Goal: Task Accomplishment & Management: Manage account settings

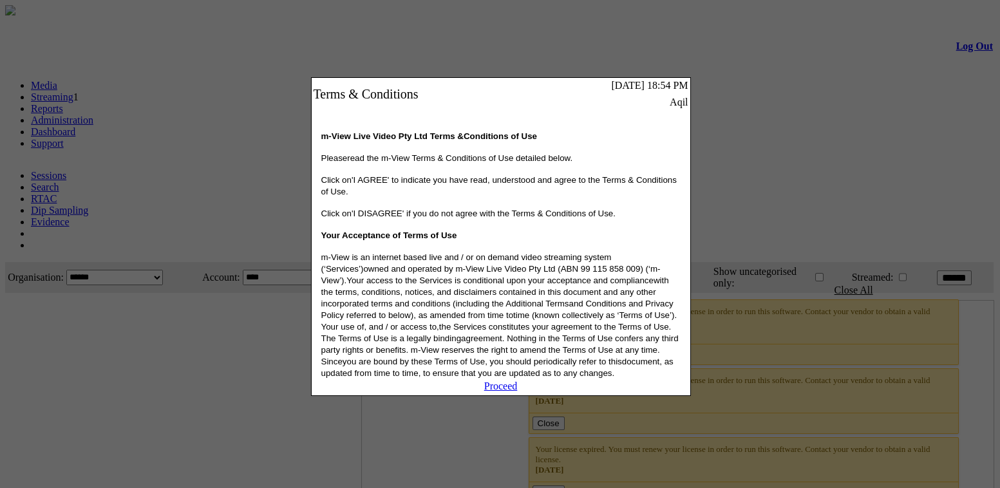
click at [504, 392] on link "Proceed" at bounding box center [500, 386] width 33 height 11
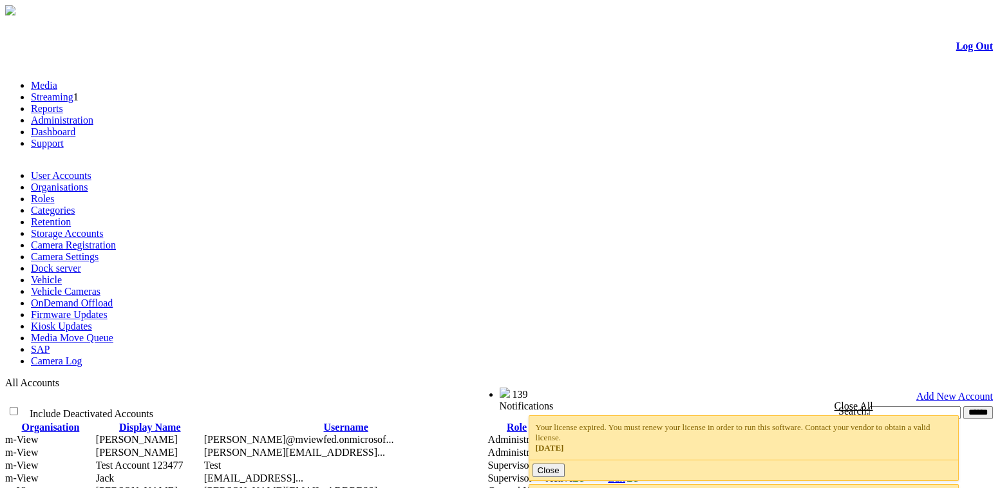
click at [88, 182] on link "Organisations" at bounding box center [59, 187] width 57 height 11
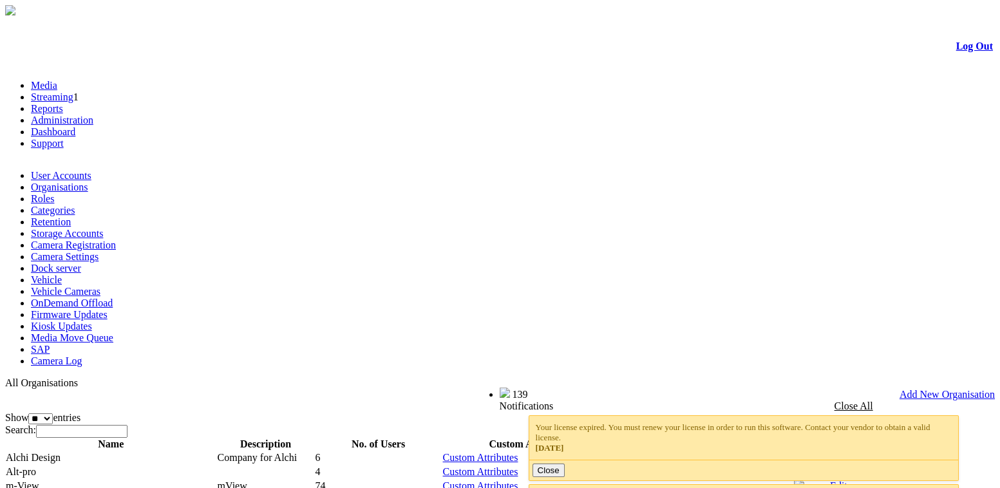
click at [848, 452] on link "Edit" at bounding box center [838, 457] width 17 height 11
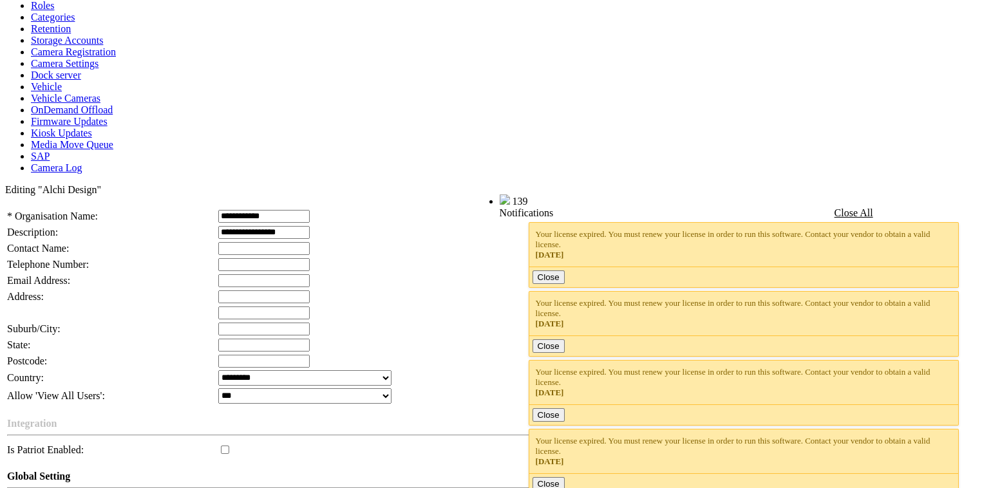
scroll to position [282, 0]
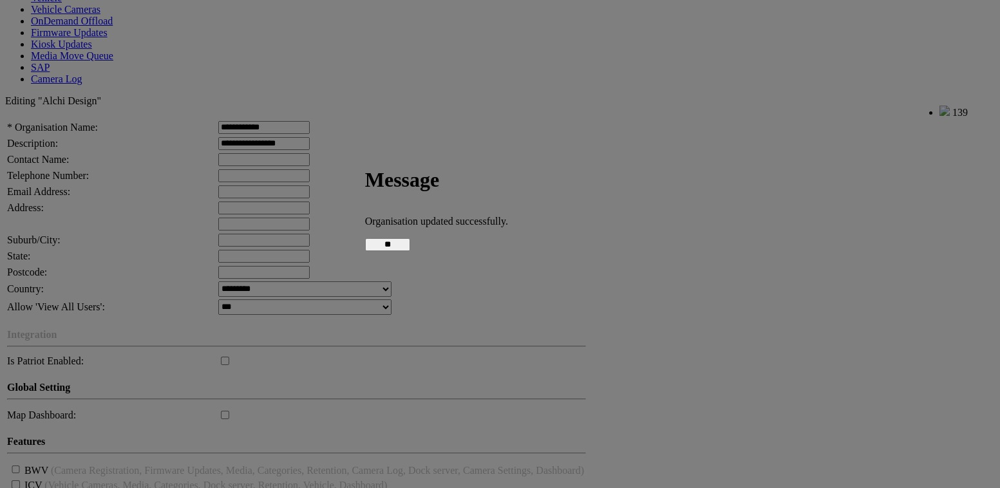
click at [410, 244] on input "**" at bounding box center [387, 244] width 45 height 13
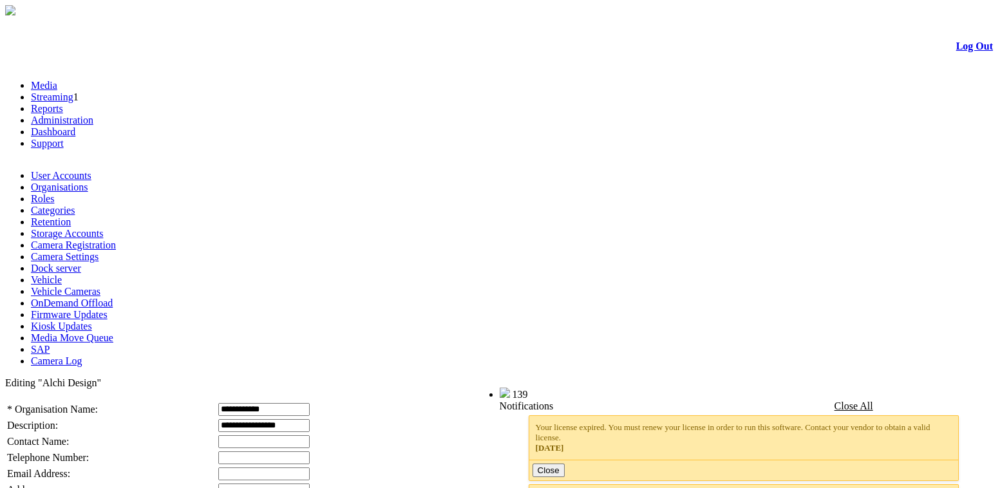
click at [88, 182] on link "Organisations" at bounding box center [59, 187] width 57 height 11
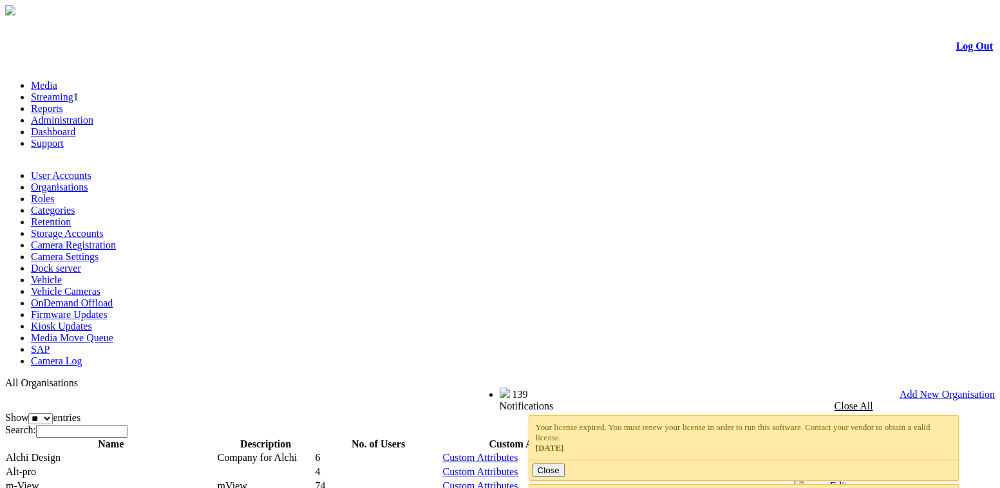
click at [848, 466] on link "Edit" at bounding box center [838, 471] width 17 height 11
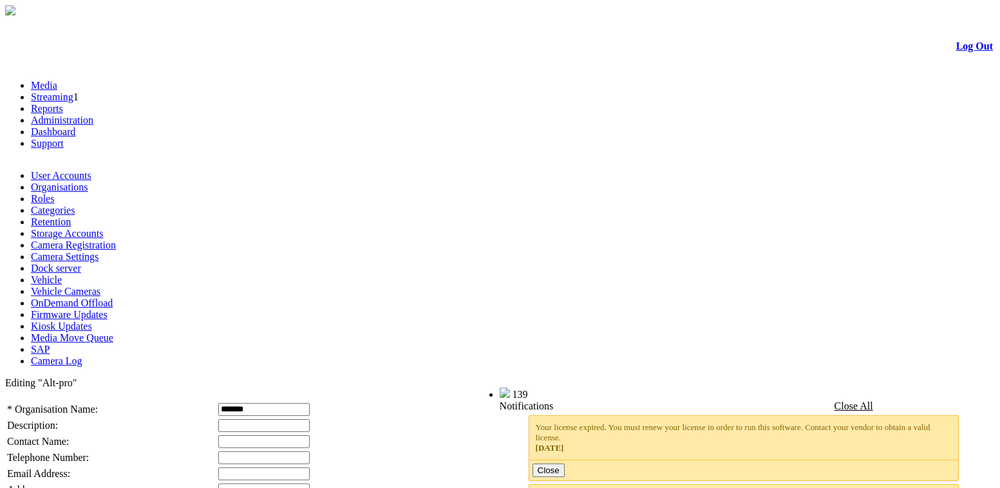
click at [962, 50] on link "Log Out" at bounding box center [975, 46] width 37 height 11
